Goal: Register for event/course

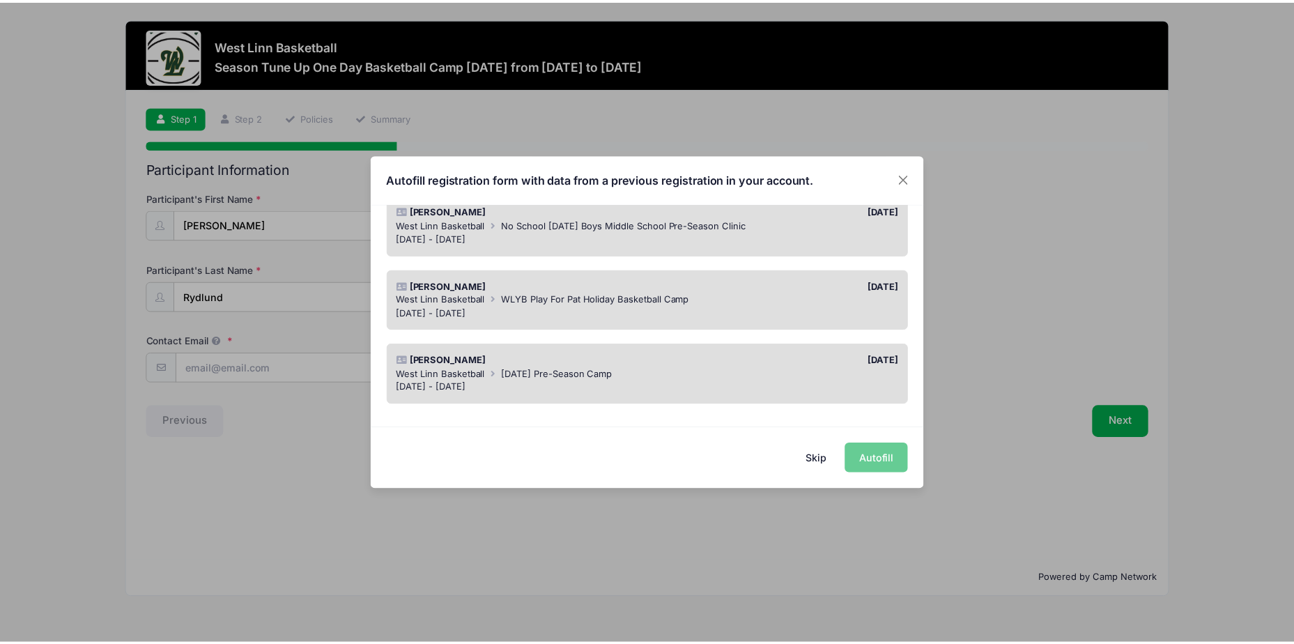
scroll to position [144, 0]
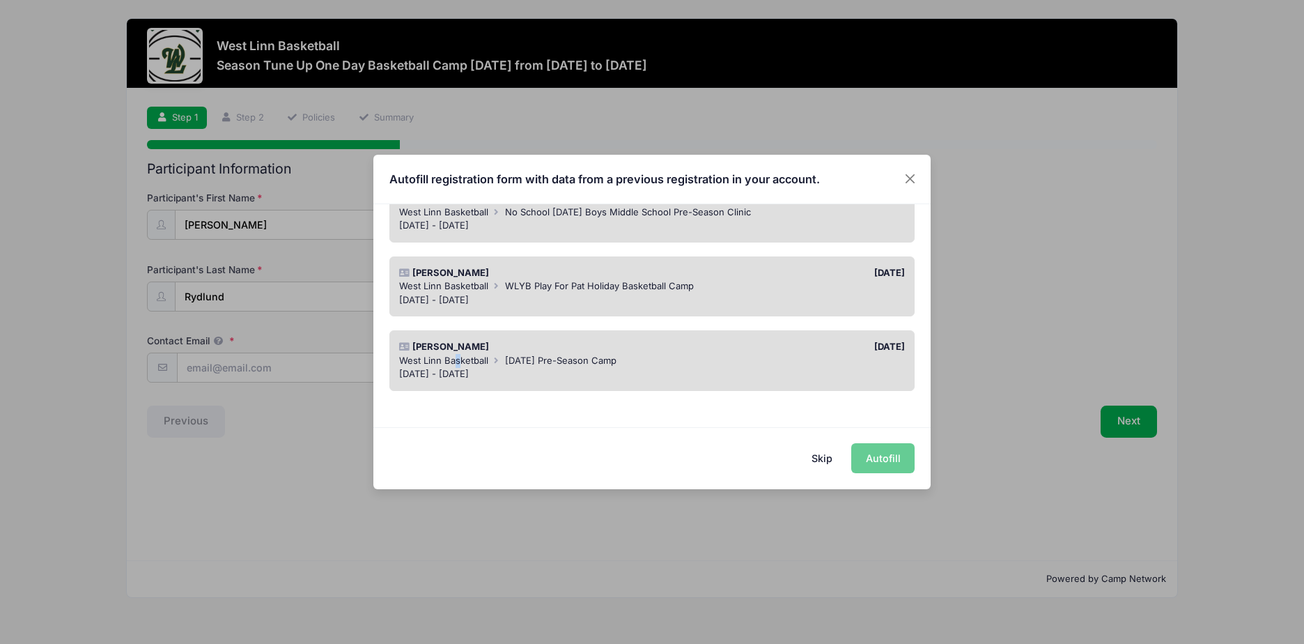
click at [458, 361] on span "West Linn Basketball" at bounding box center [443, 360] width 89 height 11
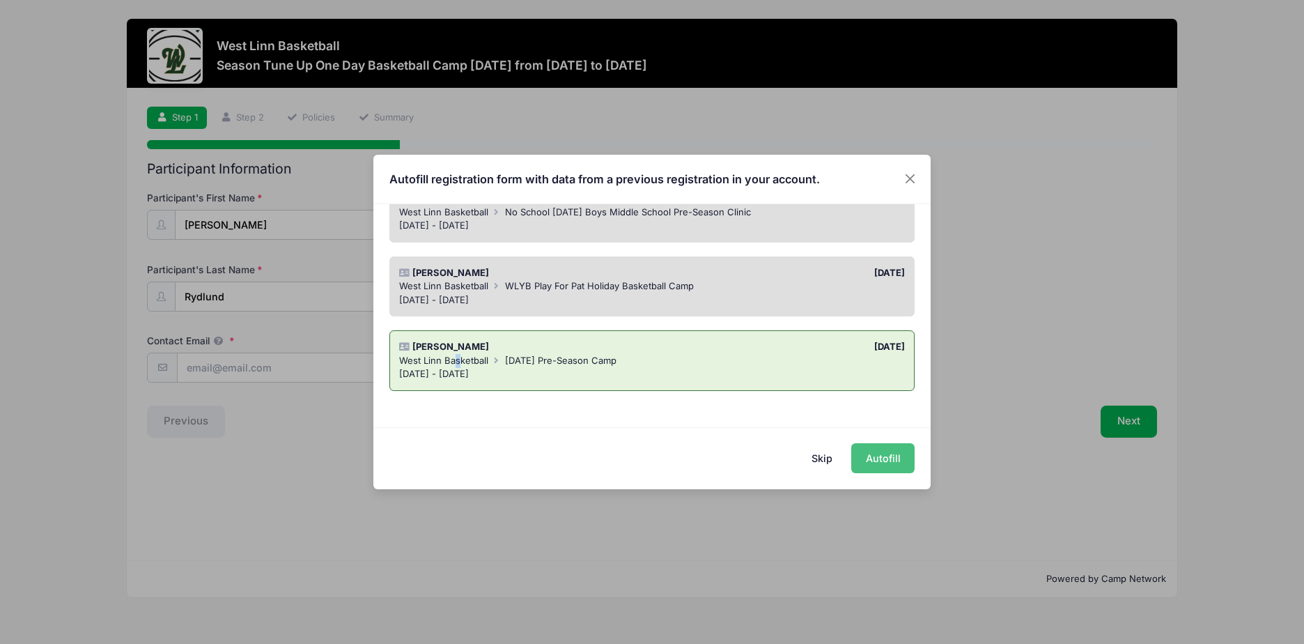
click at [879, 460] on button "Autofill" at bounding box center [882, 458] width 63 height 30
type input "[EMAIL_ADDRESS][DOMAIN_NAME]"
type input "[DATE]"
type input "[STREET_ADDRESS]"
type input "West Linn"
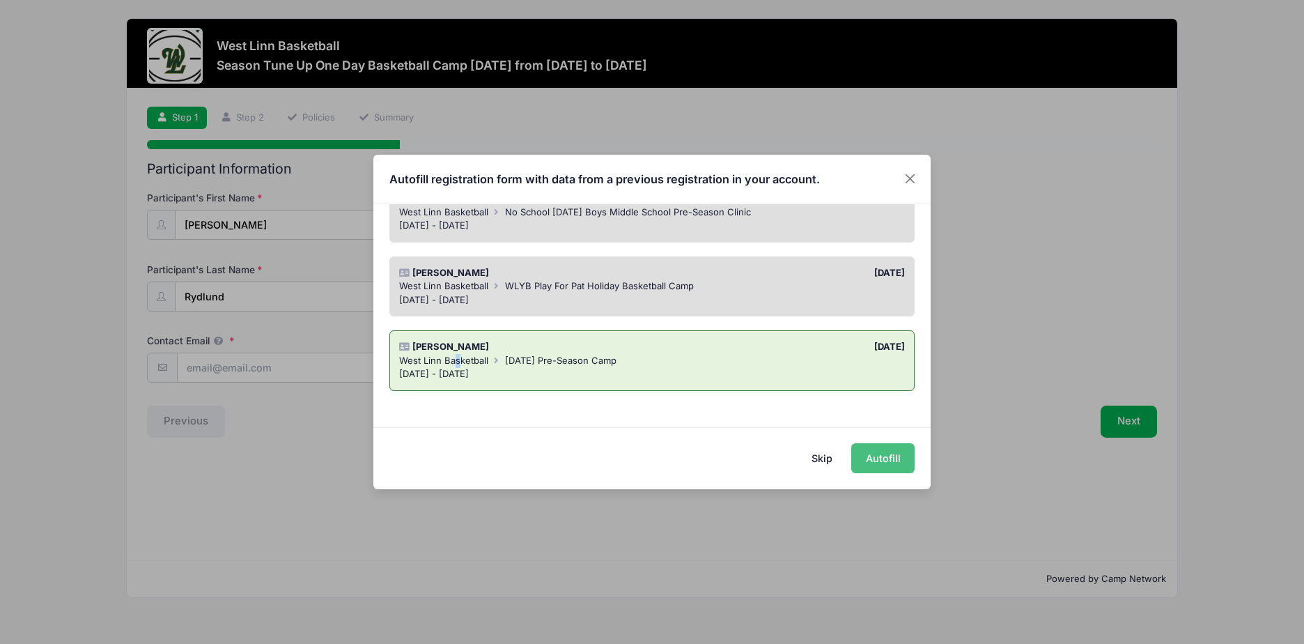
select select "OR"
type input "97068"
type input "[PERSON_NAME]"
type input "5035800162"
type input "[EMAIL_ADDRESS][DOMAIN_NAME]"
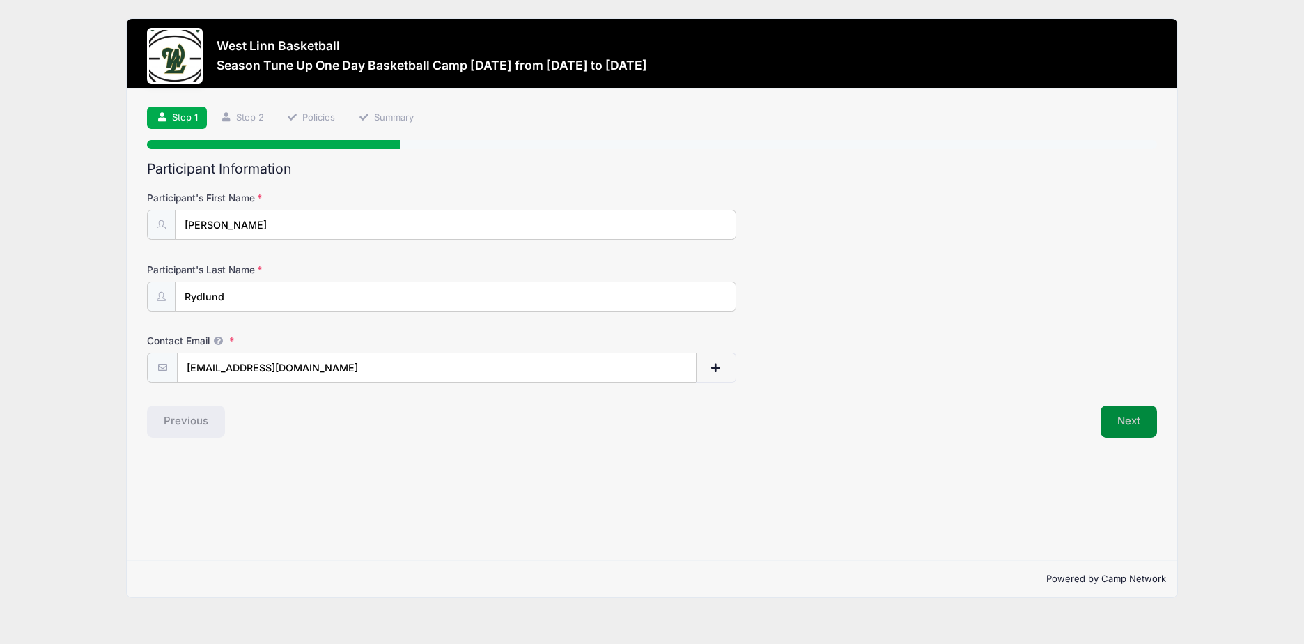
click at [1125, 420] on button "Next" at bounding box center [1129, 422] width 56 height 32
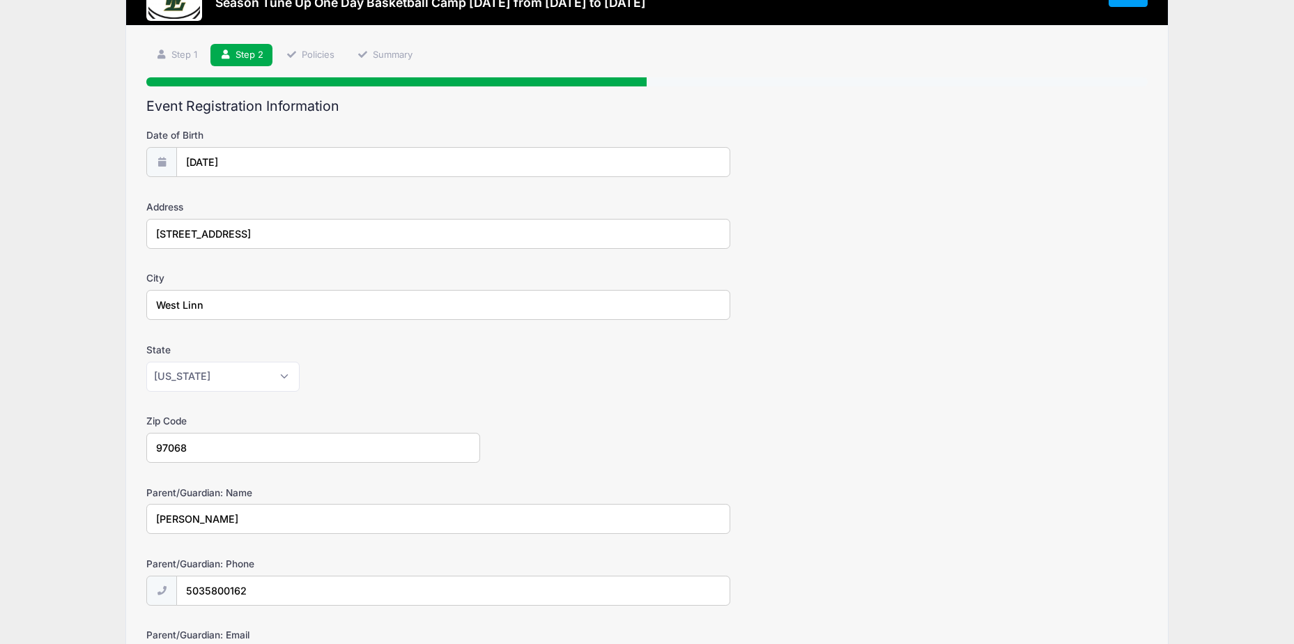
scroll to position [209, 0]
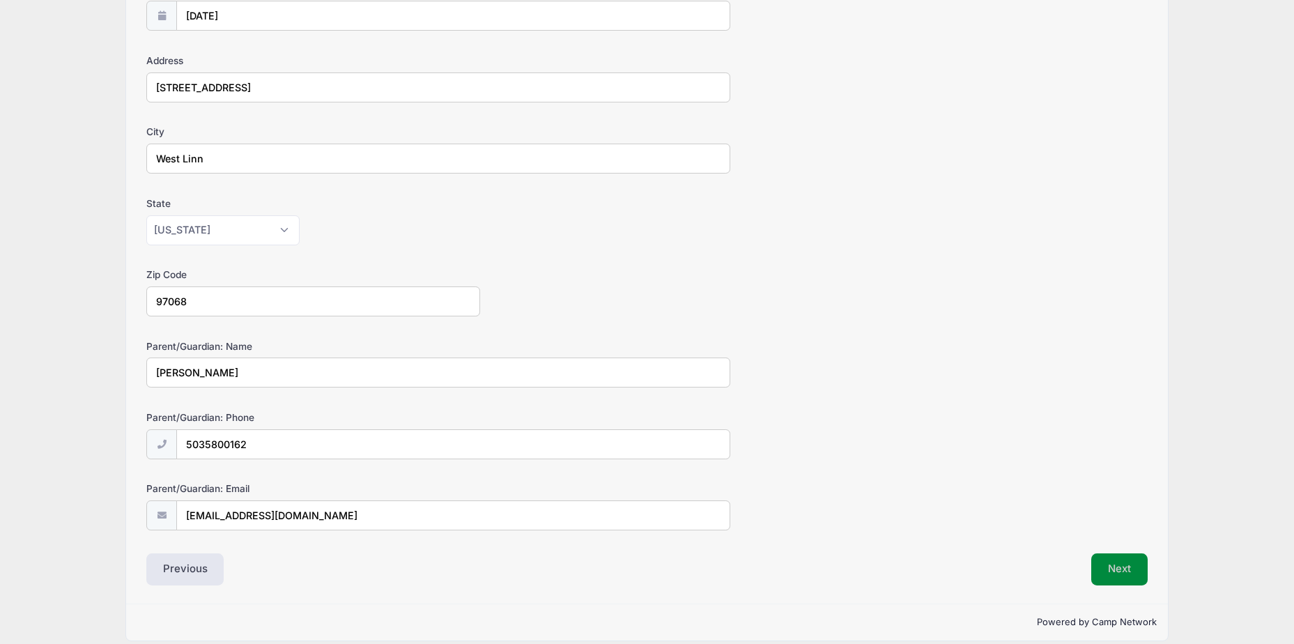
click at [1127, 571] on button "Next" at bounding box center [1119, 569] width 56 height 32
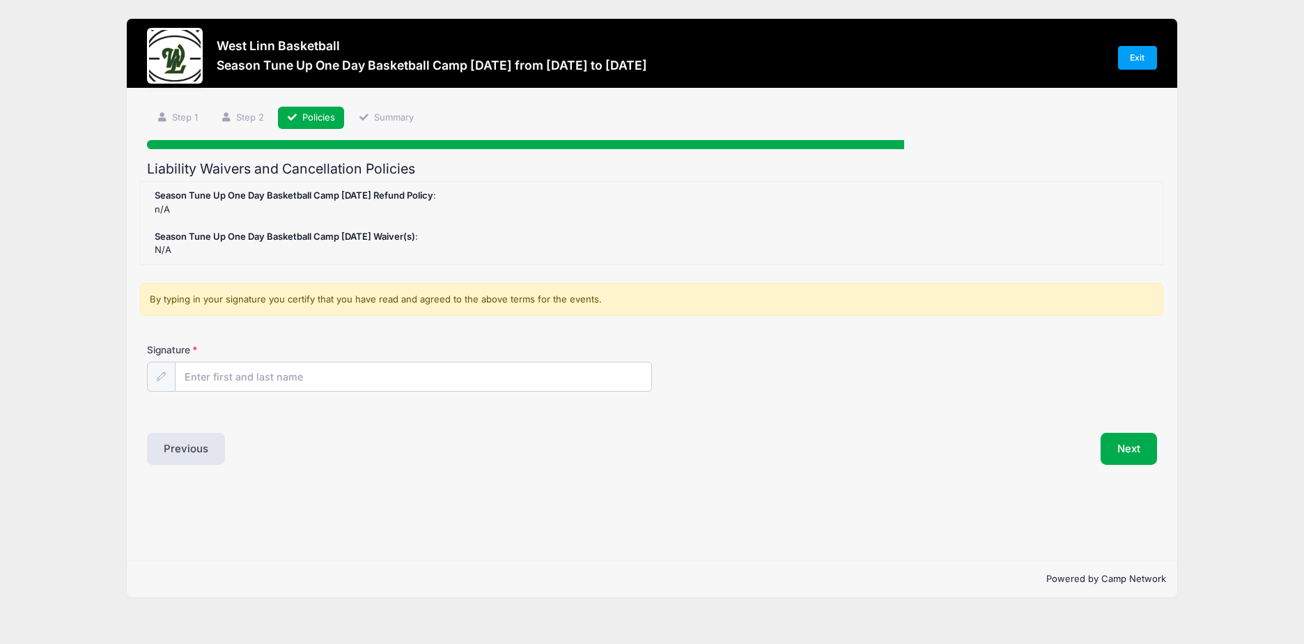
scroll to position [0, 0]
click at [307, 375] on input "Signature" at bounding box center [414, 377] width 476 height 30
type input "[PERSON_NAME]"
click at [1132, 449] on button "Next" at bounding box center [1129, 449] width 56 height 32
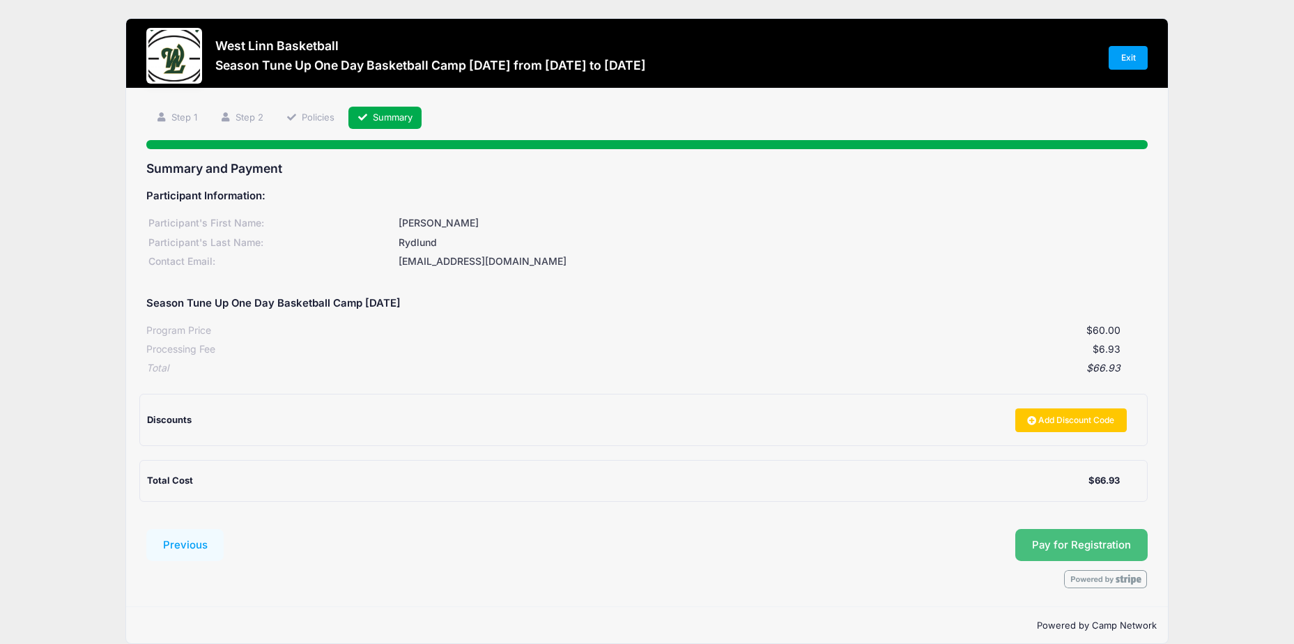
click at [1064, 545] on button "Pay for Registration" at bounding box center [1081, 545] width 132 height 32
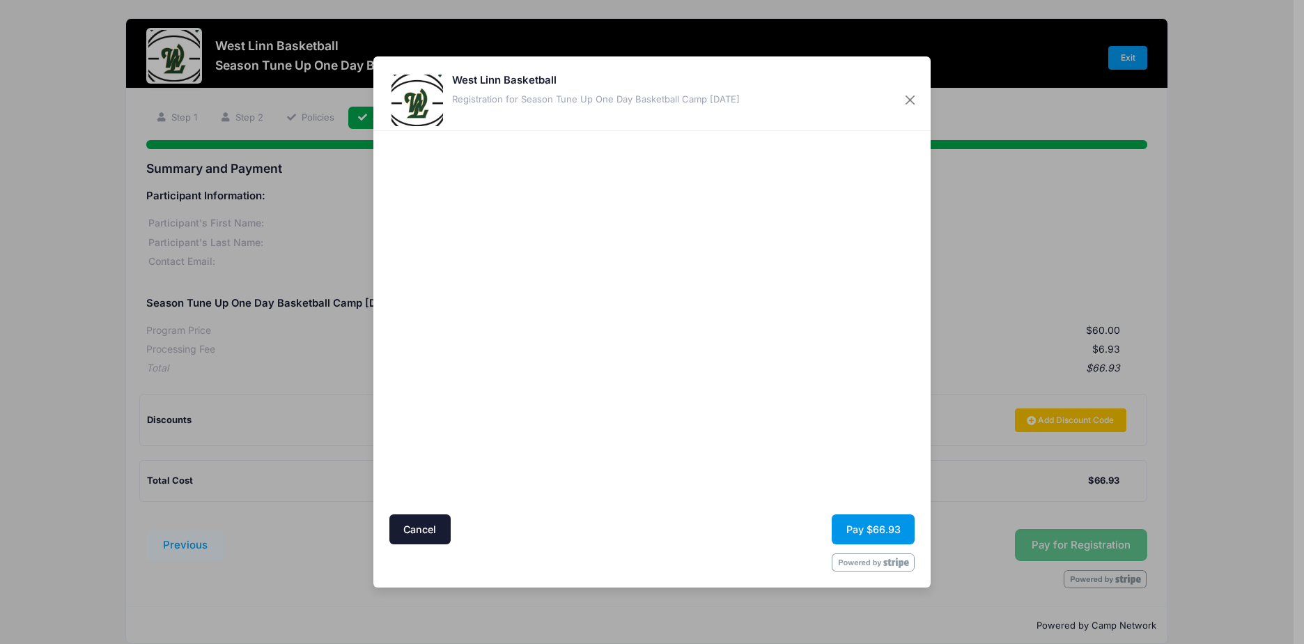
click at [877, 527] on button "Pay $66.93" at bounding box center [873, 529] width 83 height 30
